Goal: Find specific fact: Find specific fact

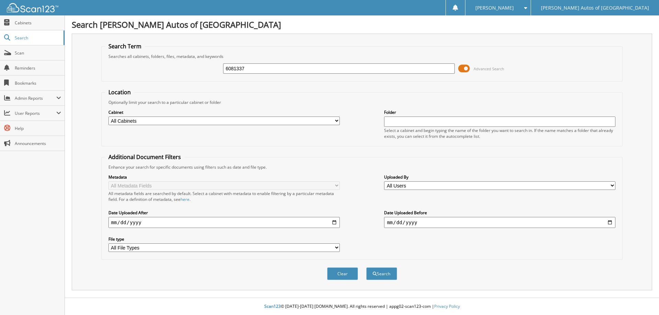
type input "6081337"
click at [366, 268] on button "Search" at bounding box center [381, 274] width 31 height 13
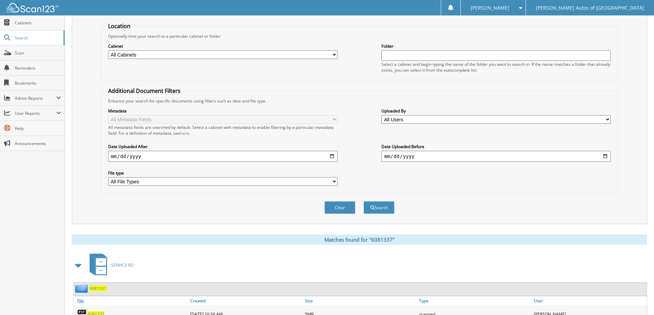
scroll to position [106, 0]
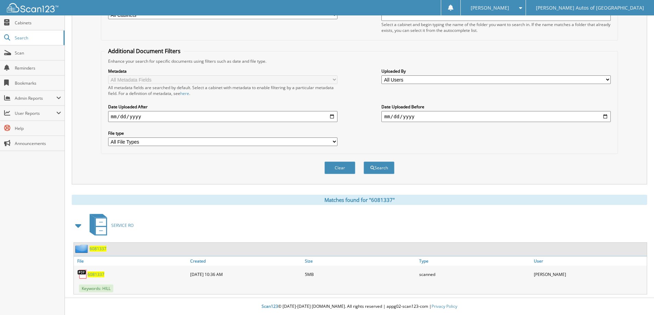
click at [100, 248] on span "6081337" at bounding box center [98, 249] width 17 height 6
